Goal: Check status

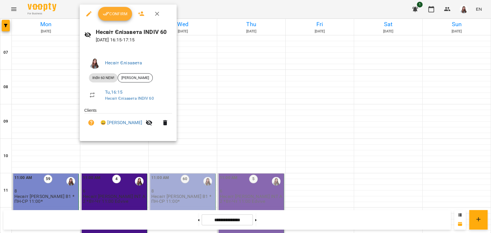
scroll to position [255, 0]
click at [110, 14] on span "Confirm" at bounding box center [115, 13] width 25 height 7
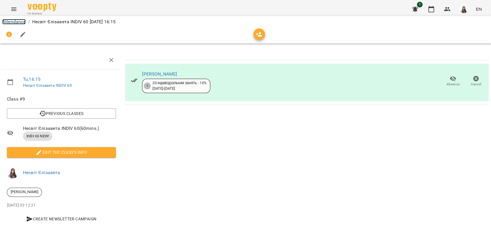
click at [20, 21] on link "Attendance" at bounding box center [13, 21] width 23 height 5
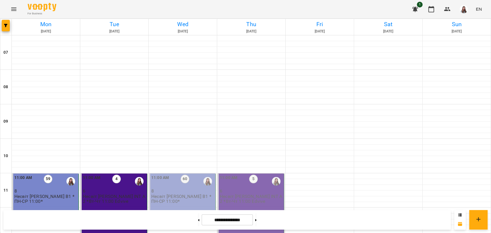
scroll to position [284, 0]
